Goal: Information Seeking & Learning: Learn about a topic

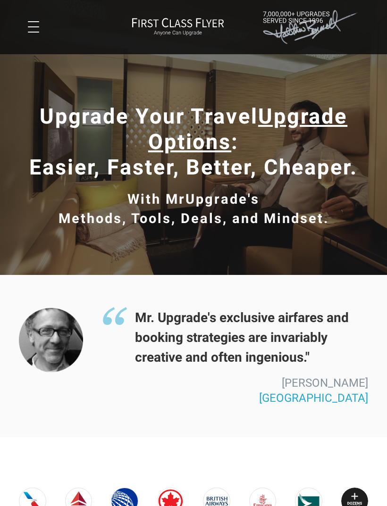
click at [33, 30] on button at bounding box center [33, 26] width 11 height 11
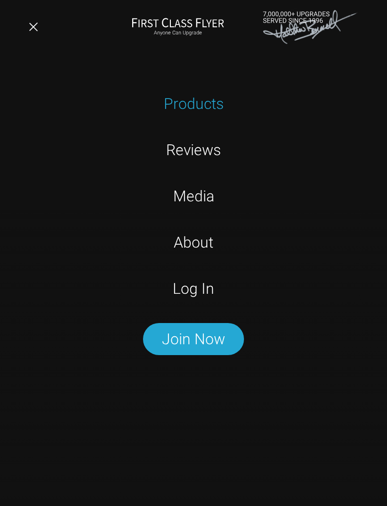
click at [201, 294] on link "Log In" at bounding box center [193, 289] width 244 height 24
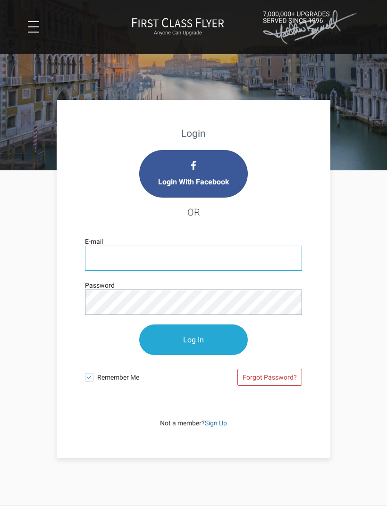
type input "[EMAIL_ADDRESS][DOMAIN_NAME]"
click at [193, 340] on input "Log In" at bounding box center [193, 340] width 109 height 31
click at [192, 337] on input "Log In" at bounding box center [193, 340] width 109 height 31
click at [197, 345] on input "Log In" at bounding box center [193, 340] width 109 height 31
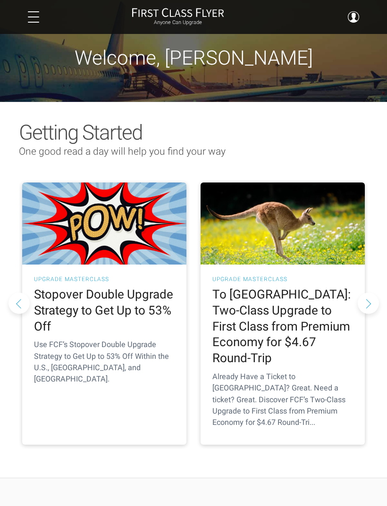
click at [39, 17] on span at bounding box center [33, 17] width 11 height 1
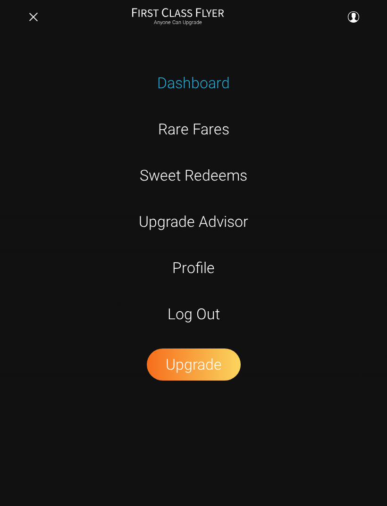
click at [225, 221] on link "Upgrade Advisor" at bounding box center [193, 222] width 244 height 24
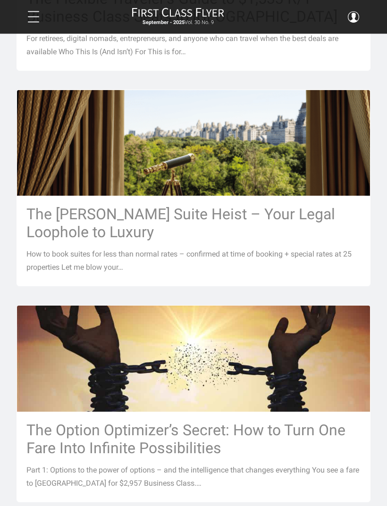
scroll to position [350, 0]
click at [220, 209] on h3 "The Ritz-Carlton Suite Heist – Your Legal Loophole to Luxury" at bounding box center [193, 223] width 334 height 36
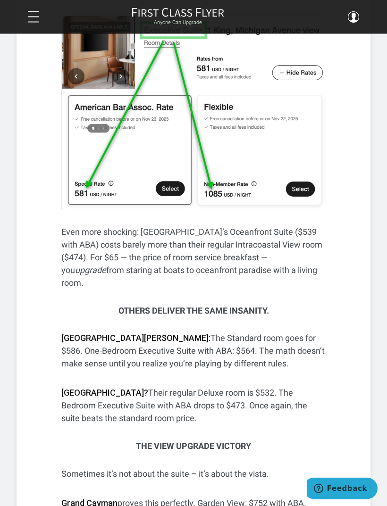
scroll to position [1451, 0]
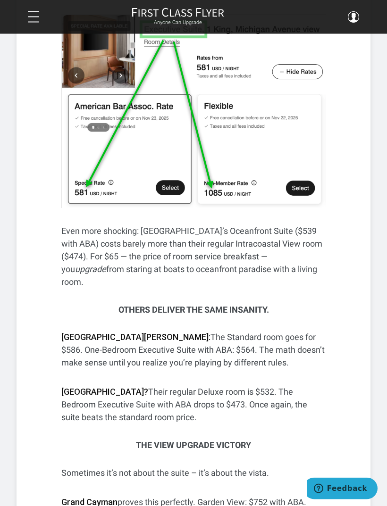
click at [324, 386] on p "Denver? Their regular Deluxe room is $532. The Bedroom Executive Suite with ABA…" at bounding box center [193, 405] width 264 height 38
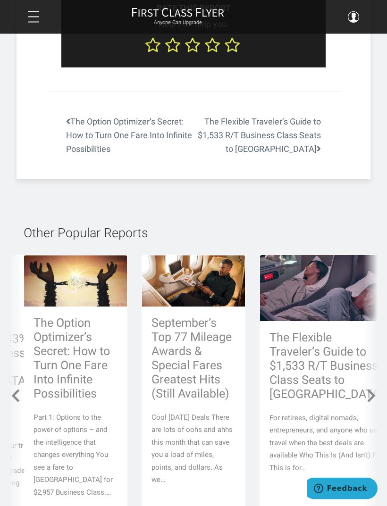
scroll to position [4648, 0]
click at [191, 316] on h3 "September’s Top 77 Mileage Awards & Special Fares Greatest Hits (Still Availabl…" at bounding box center [193, 358] width 84 height 85
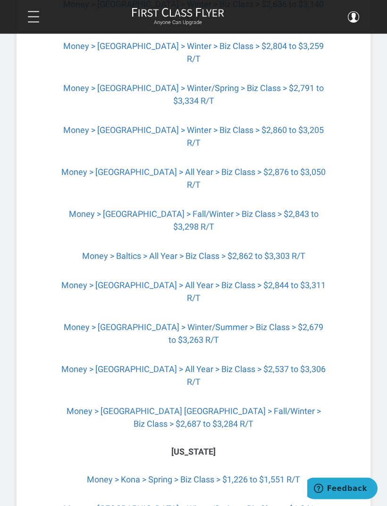
scroll to position [2980, 0]
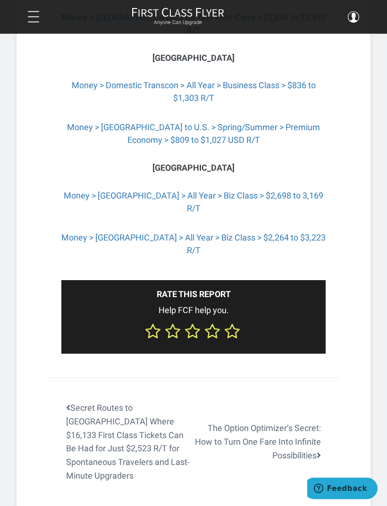
scroll to position [4029, 0]
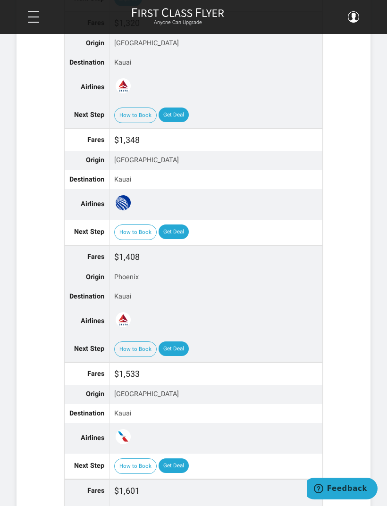
scroll to position [904, 0]
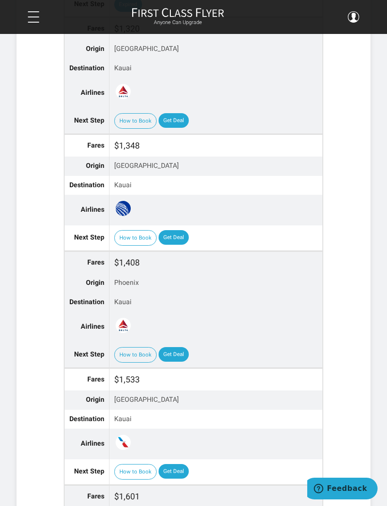
click at [136, 347] on button "How to Book" at bounding box center [135, 355] width 42 height 16
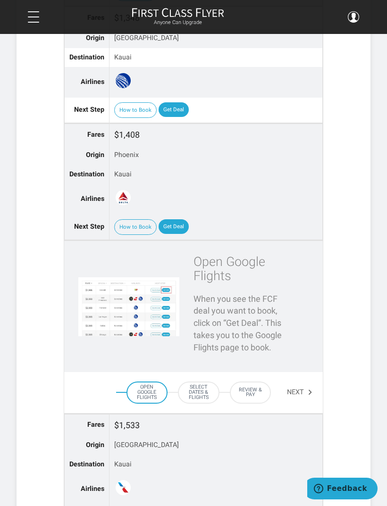
scroll to position [1031, 0]
click at [306, 385] on button "Next" at bounding box center [300, 393] width 26 height 16
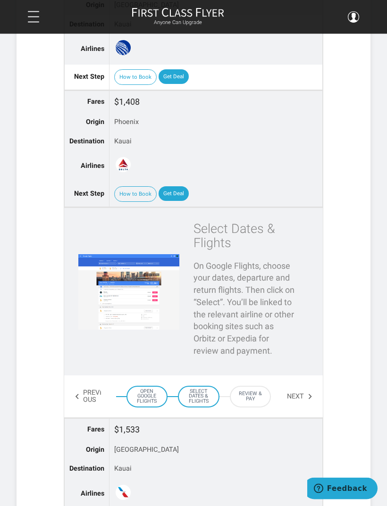
scroll to position [1065, 0]
click at [303, 389] on button "Next" at bounding box center [300, 397] width 26 height 16
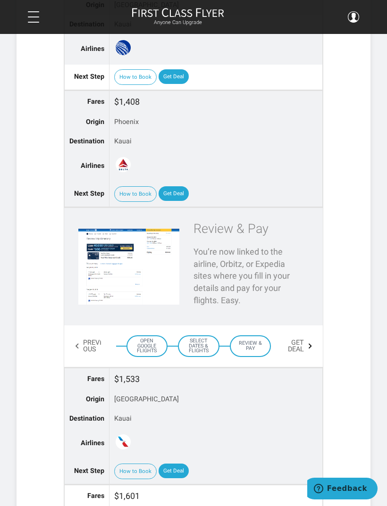
click at [176, 186] on link "Get Deal" at bounding box center [174, 193] width 30 height 15
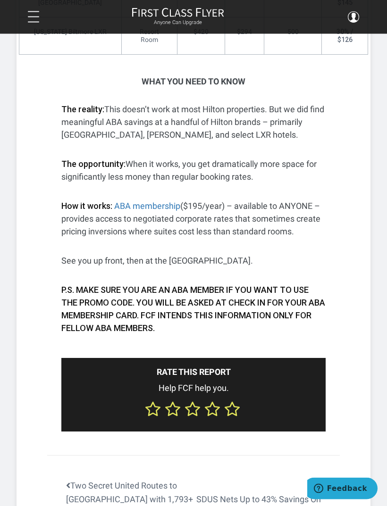
scroll to position [1452, 0]
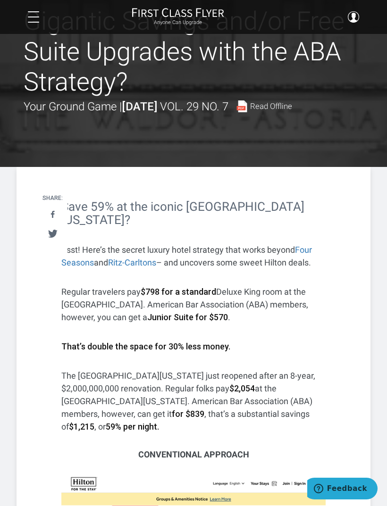
scroll to position [0, 0]
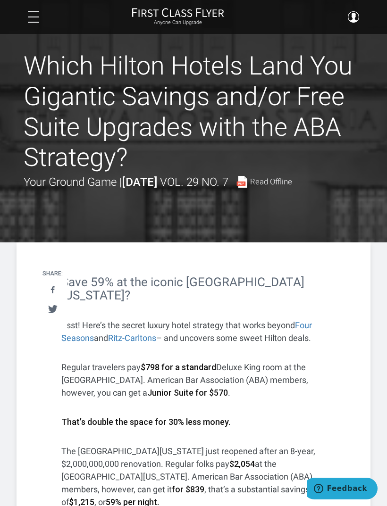
click at [37, 20] on button at bounding box center [33, 16] width 11 height 11
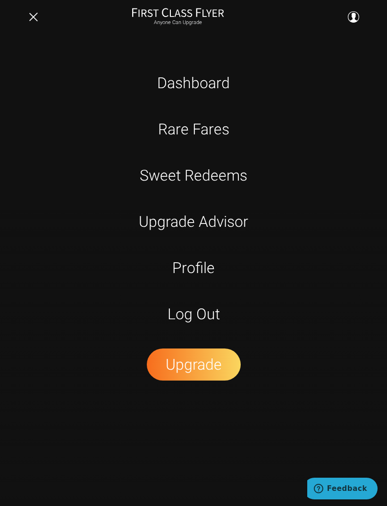
click at [32, 16] on button at bounding box center [33, 16] width 11 height 11
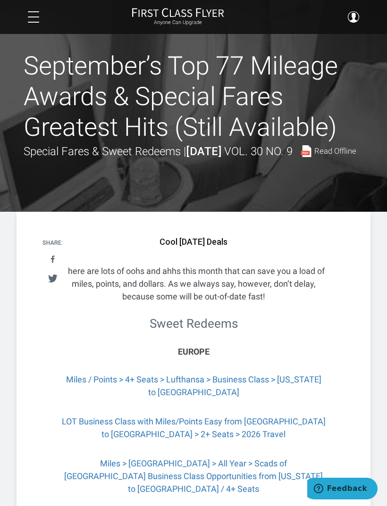
click at [37, 15] on button at bounding box center [33, 16] width 11 height 11
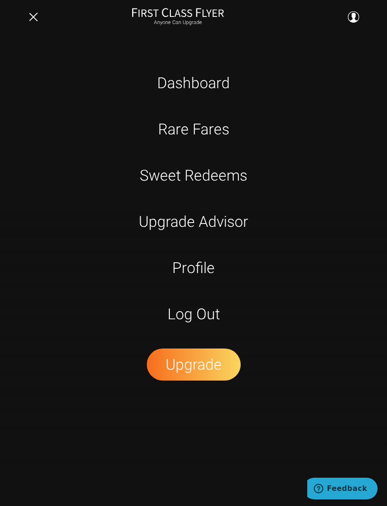
click at [218, 128] on link "Rare Fares" at bounding box center [193, 130] width 244 height 24
